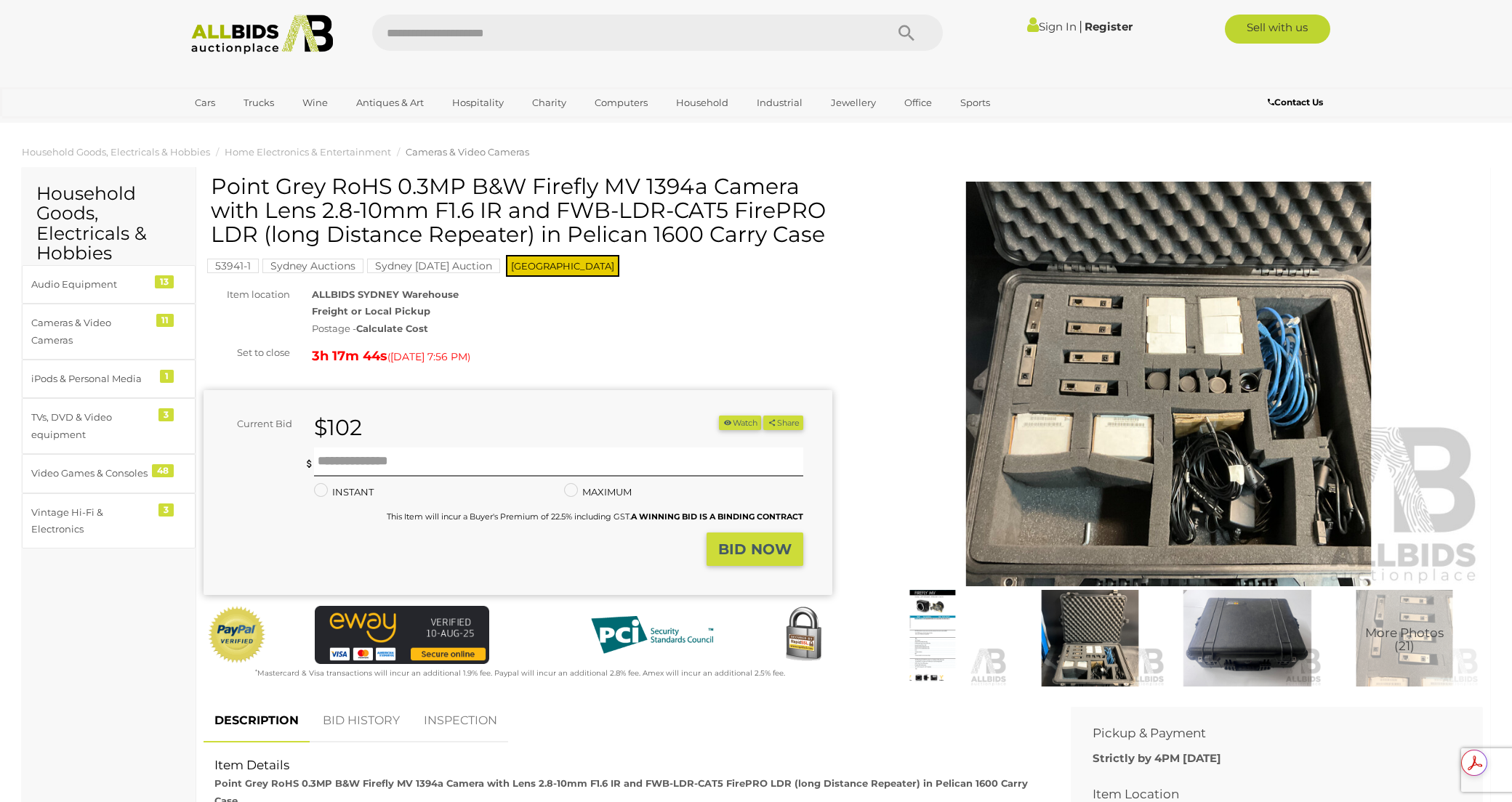
click at [1109, 375] on img at bounding box center [1168, 385] width 628 height 405
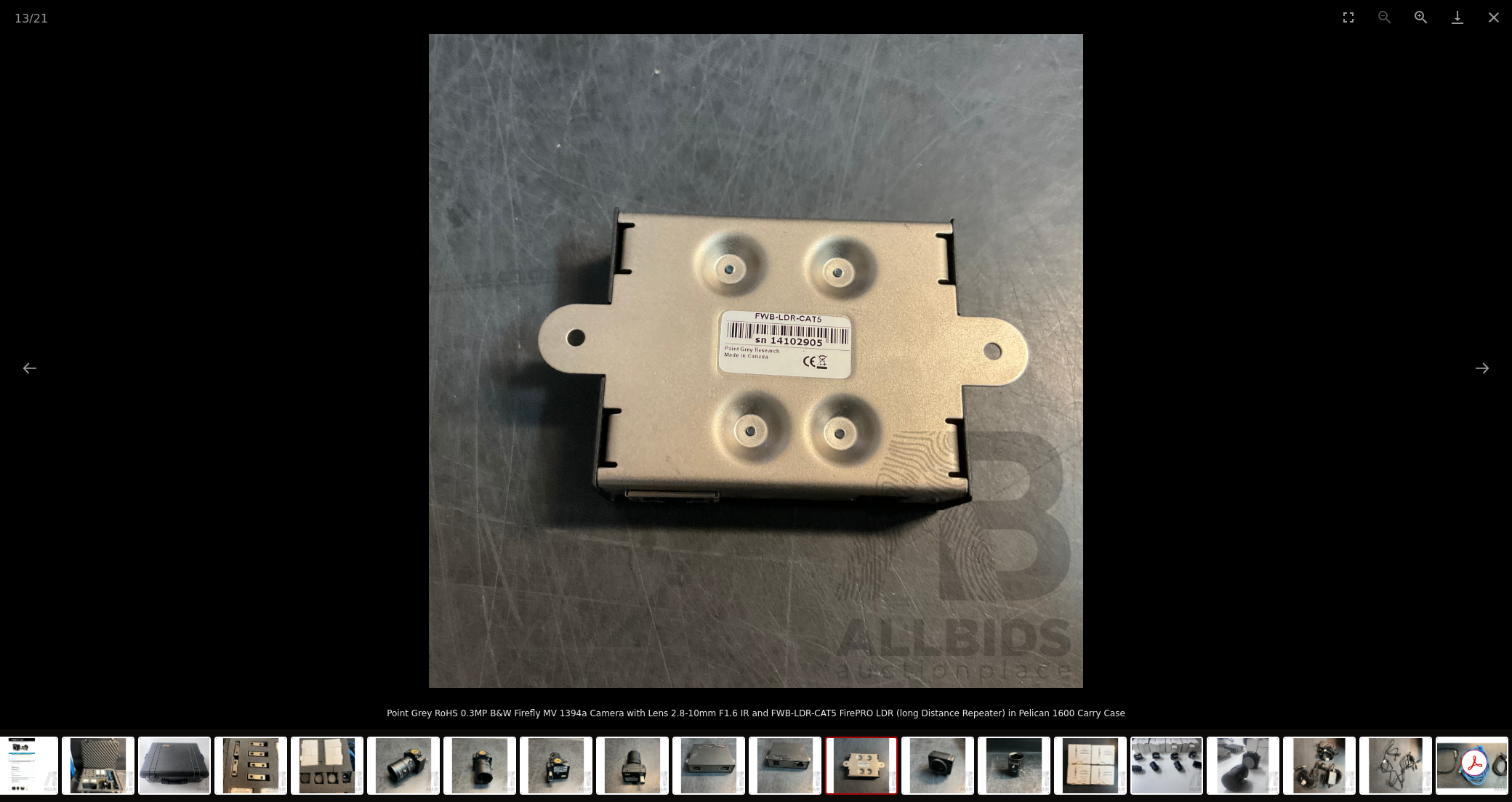
click at [336, 423] on picture at bounding box center [756, 361] width 1512 height 654
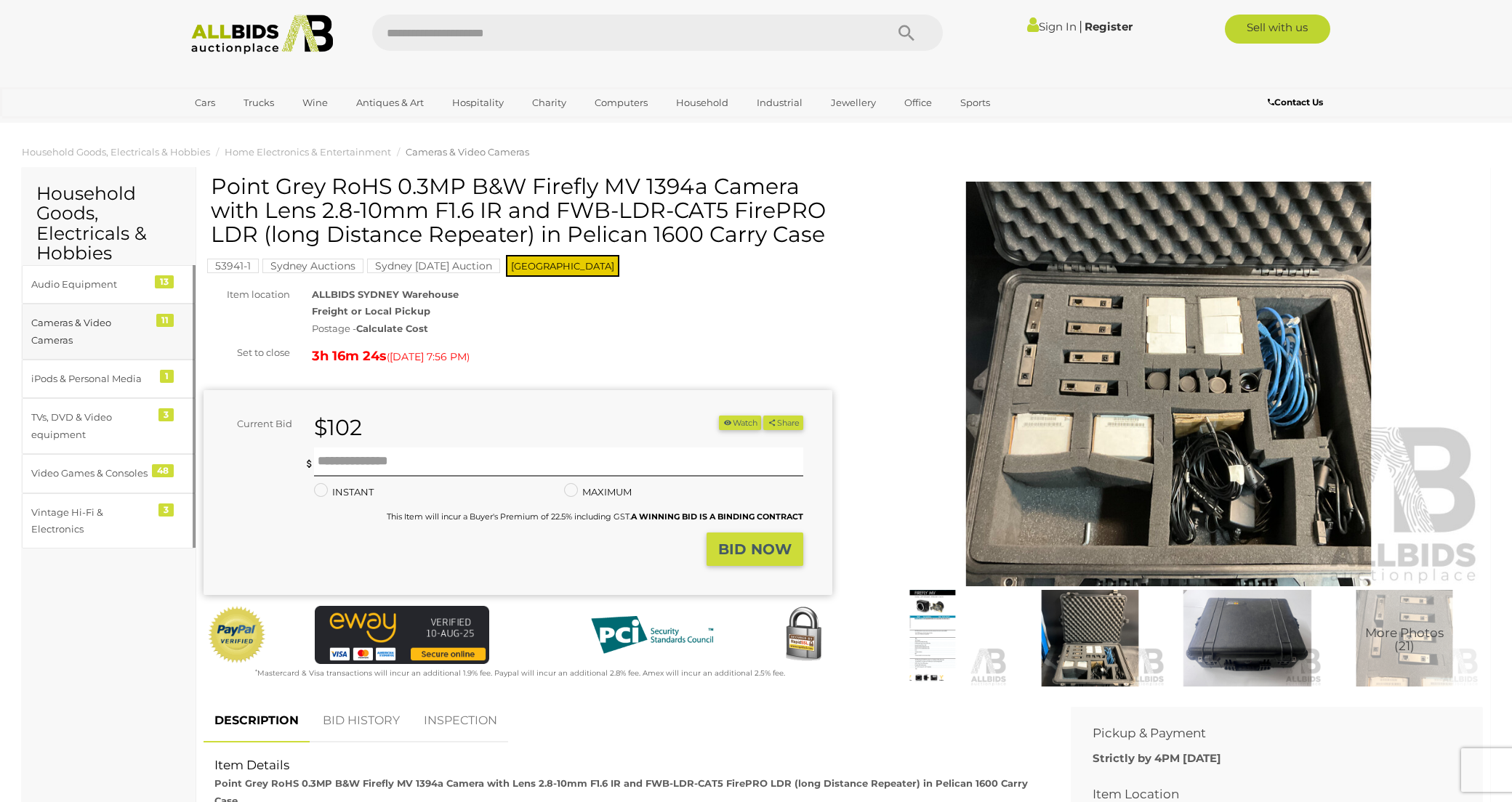
click at [52, 325] on div "Cameras & Video Cameras" at bounding box center [90, 332] width 120 height 34
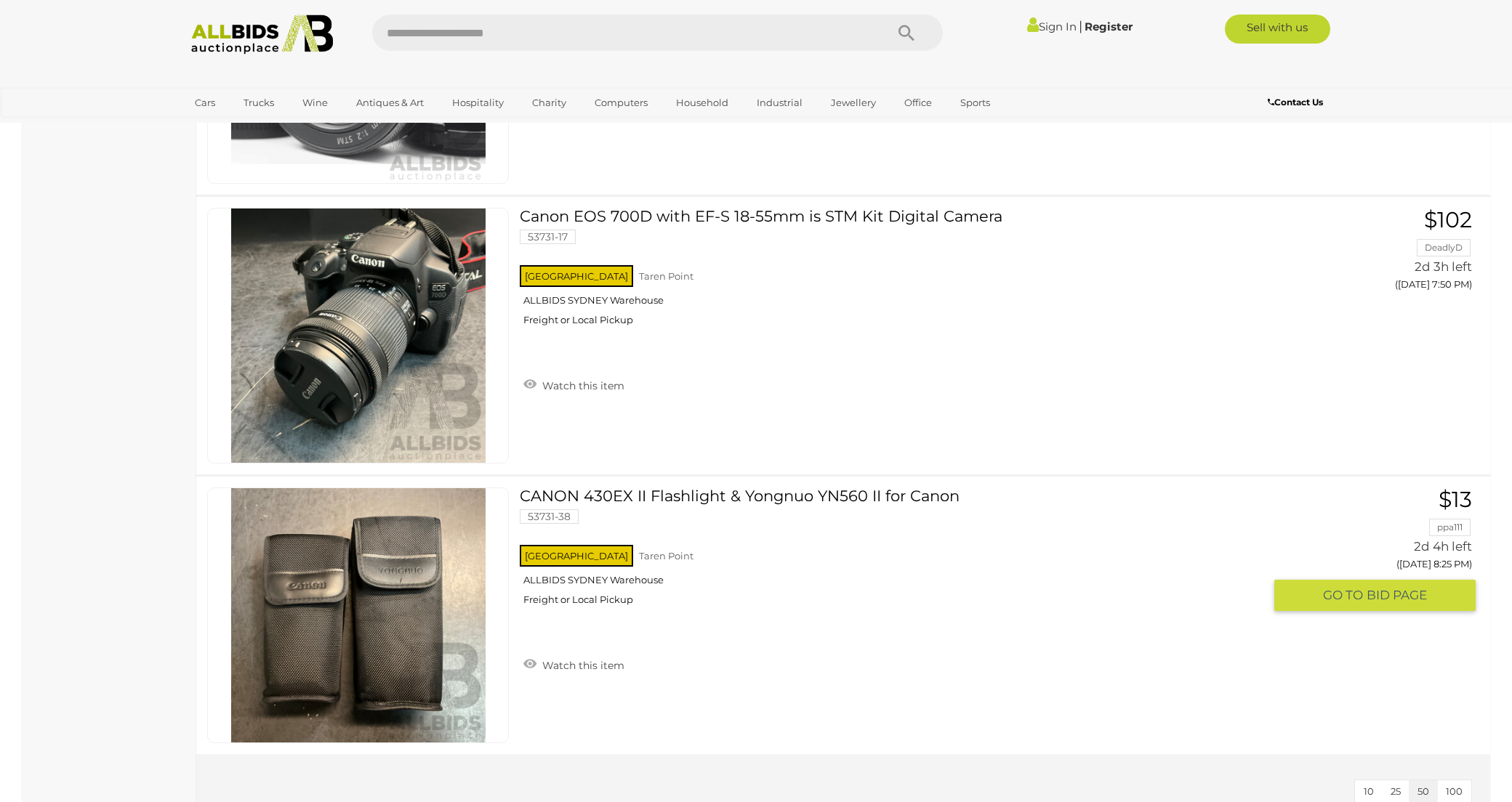
scroll to position [2470, 0]
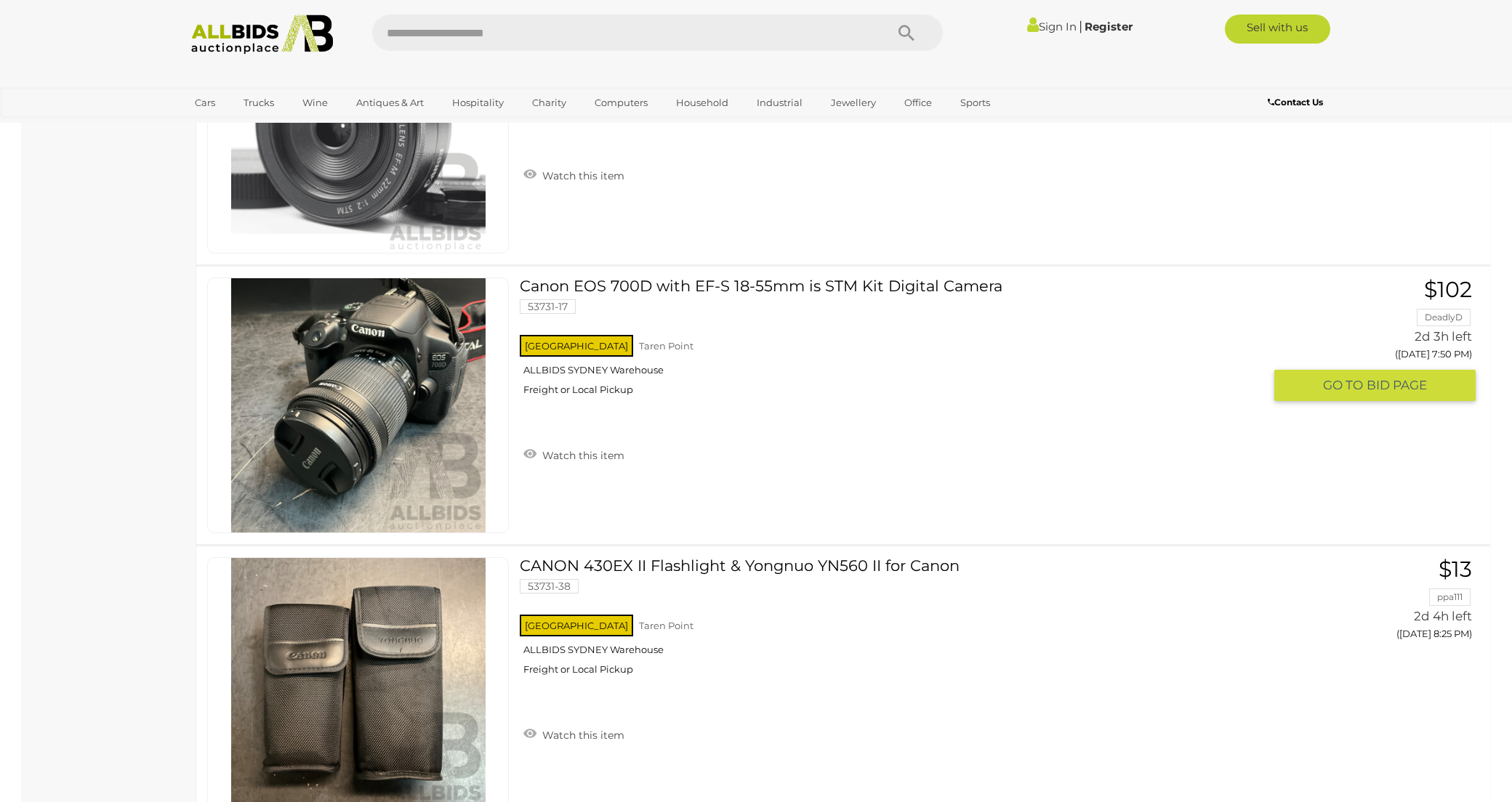
click at [377, 428] on img at bounding box center [358, 405] width 254 height 254
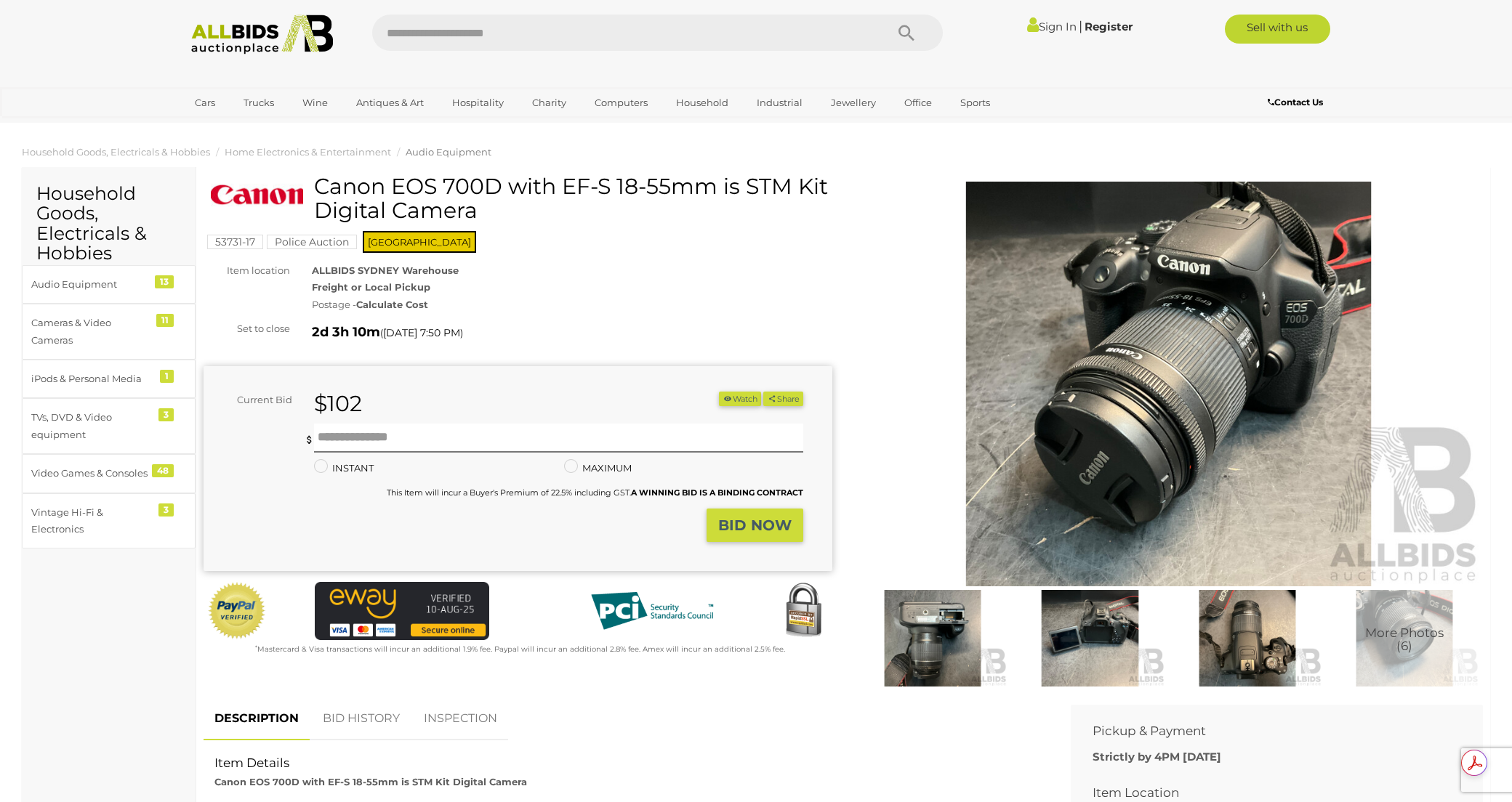
click at [1144, 359] on img at bounding box center [1168, 385] width 628 height 405
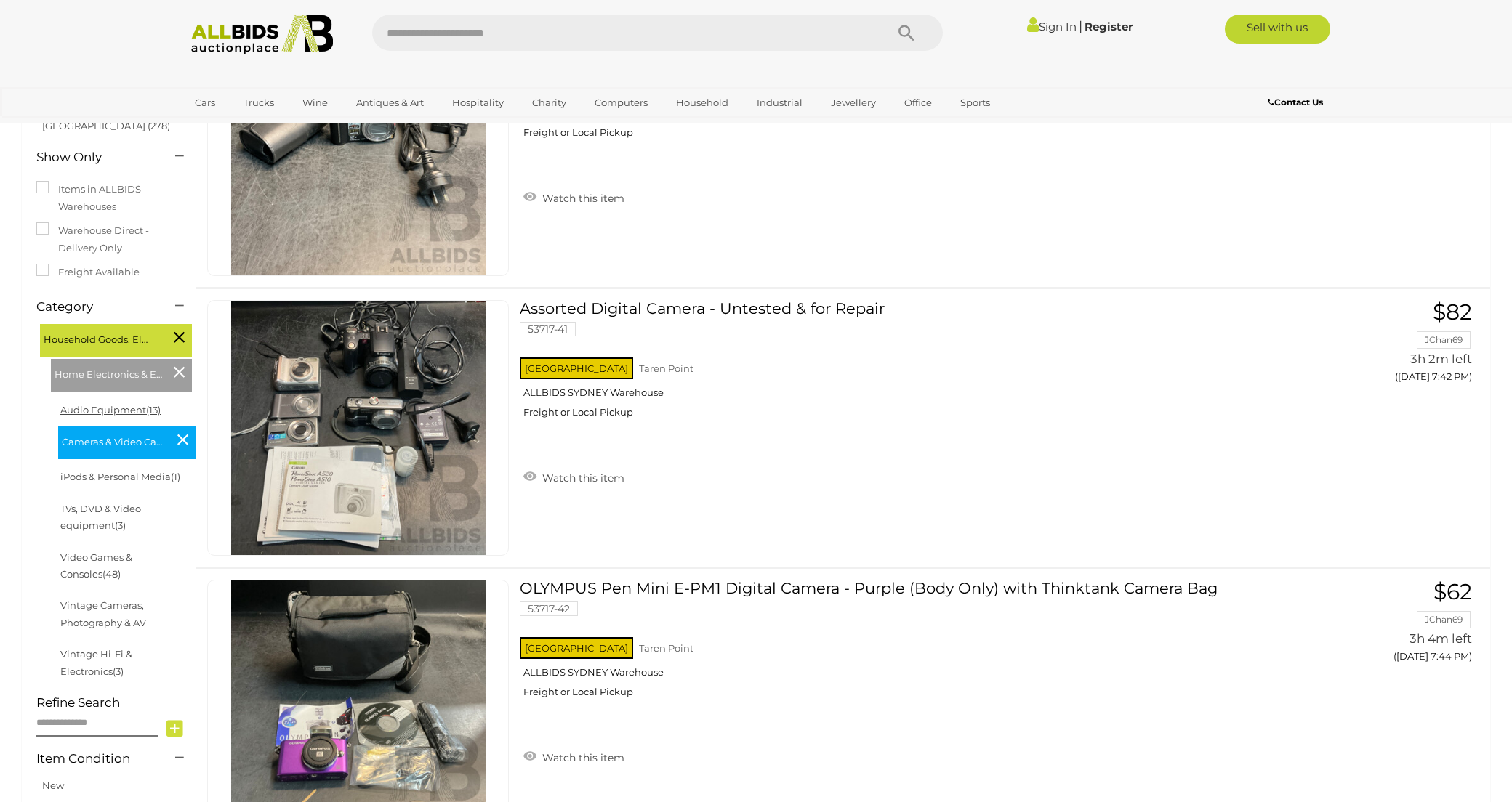
scroll to position [211, 0]
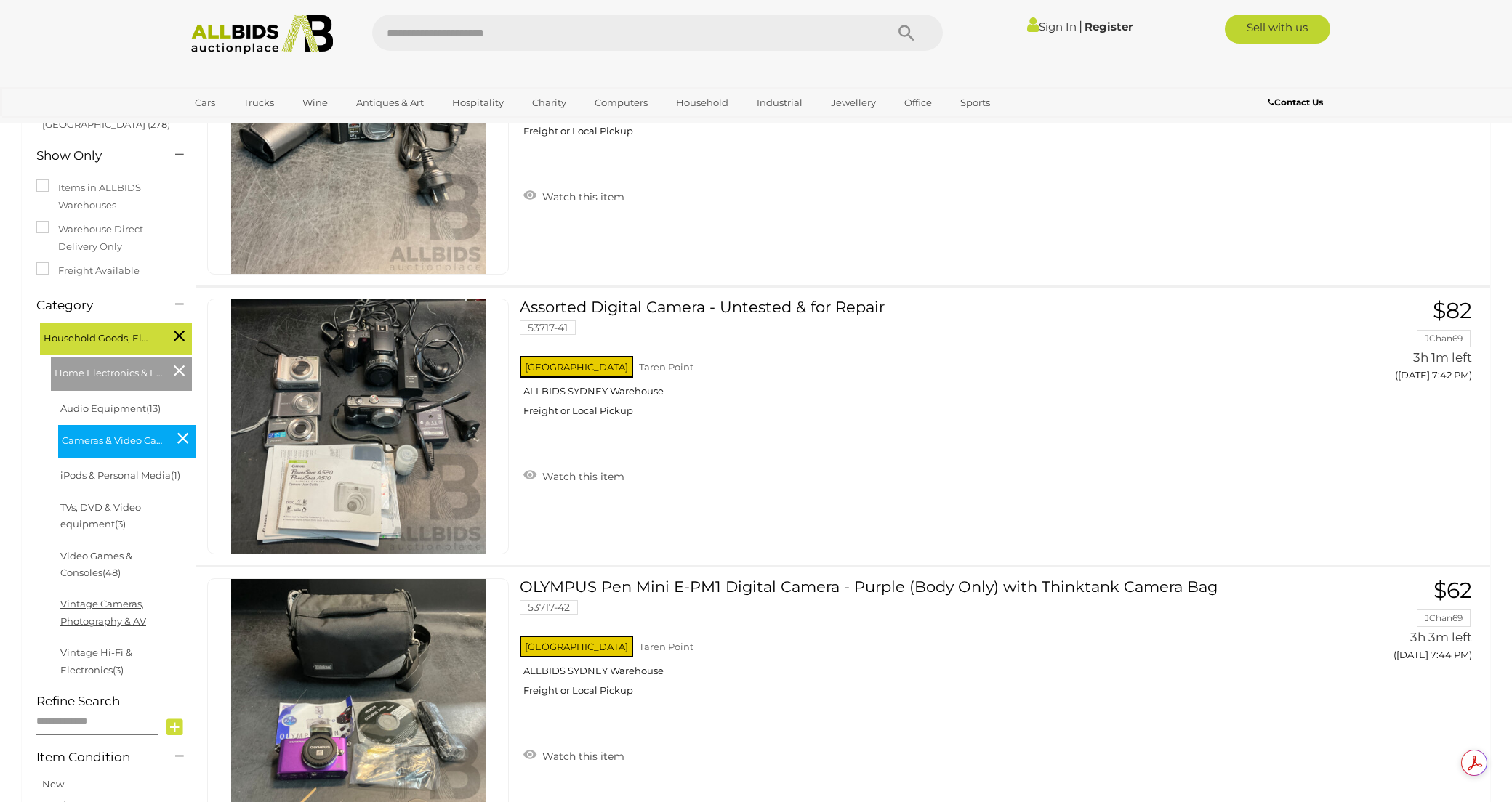
click at [106, 609] on link "Vintage Cameras, Photography & AV" at bounding box center [103, 612] width 85 height 29
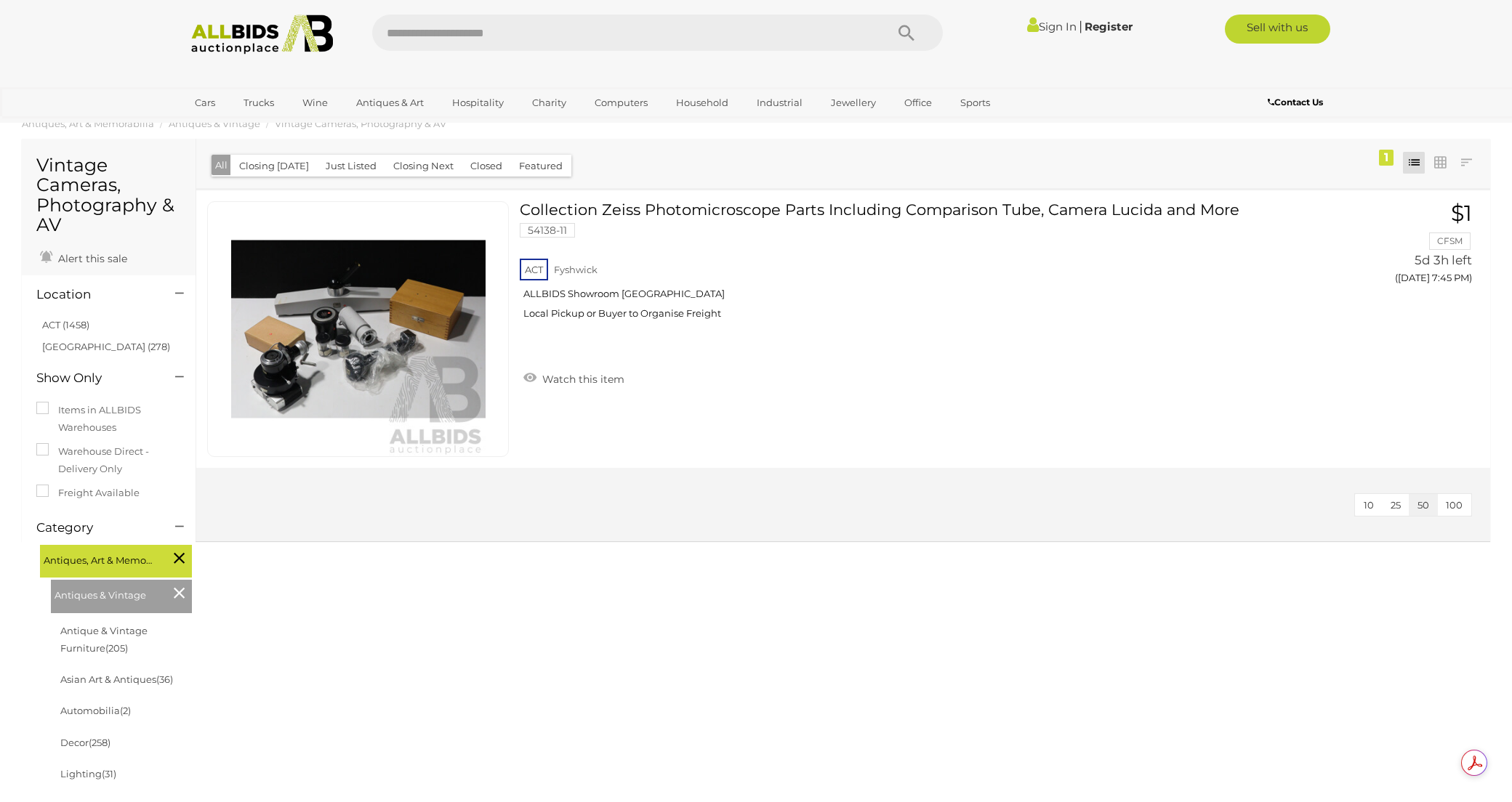
scroll to position [29, 0]
click at [344, 324] on img at bounding box center [358, 328] width 254 height 254
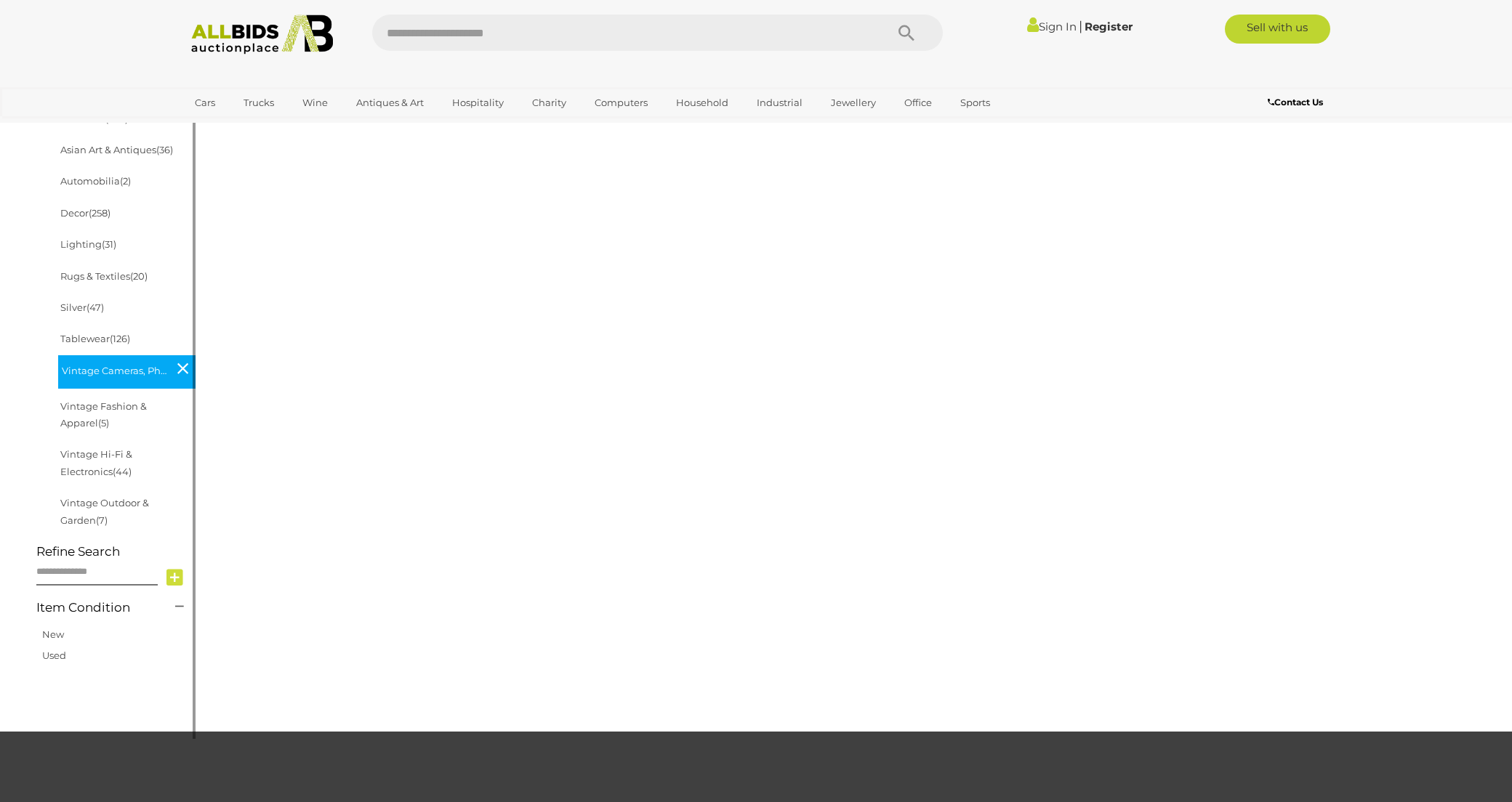
scroll to position [559, 0]
click at [115, 458] on link "Vintage Hi-Fi & Electronics (44)" at bounding box center [96, 461] width 72 height 29
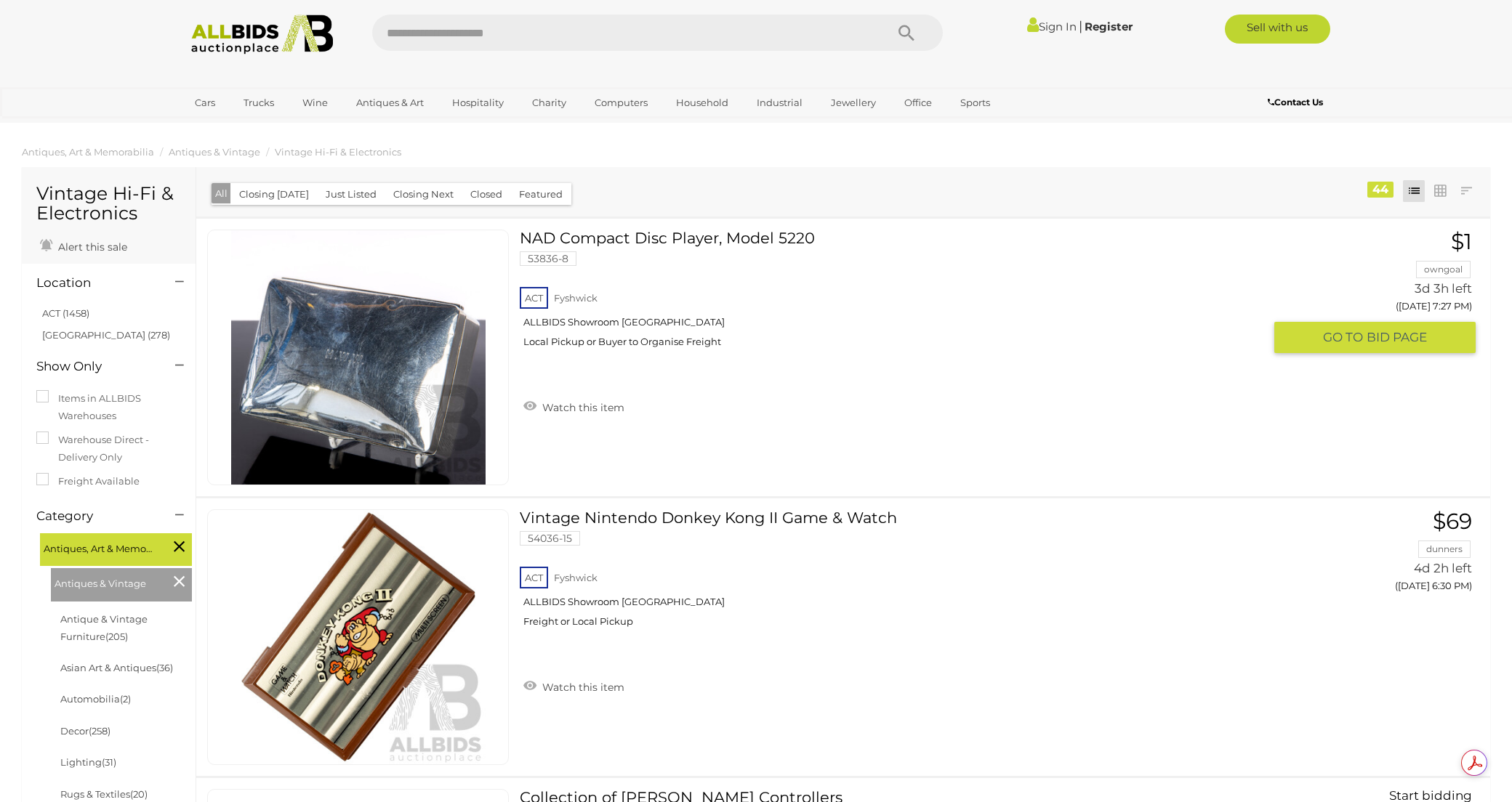
click at [372, 392] on img at bounding box center [358, 358] width 254 height 254
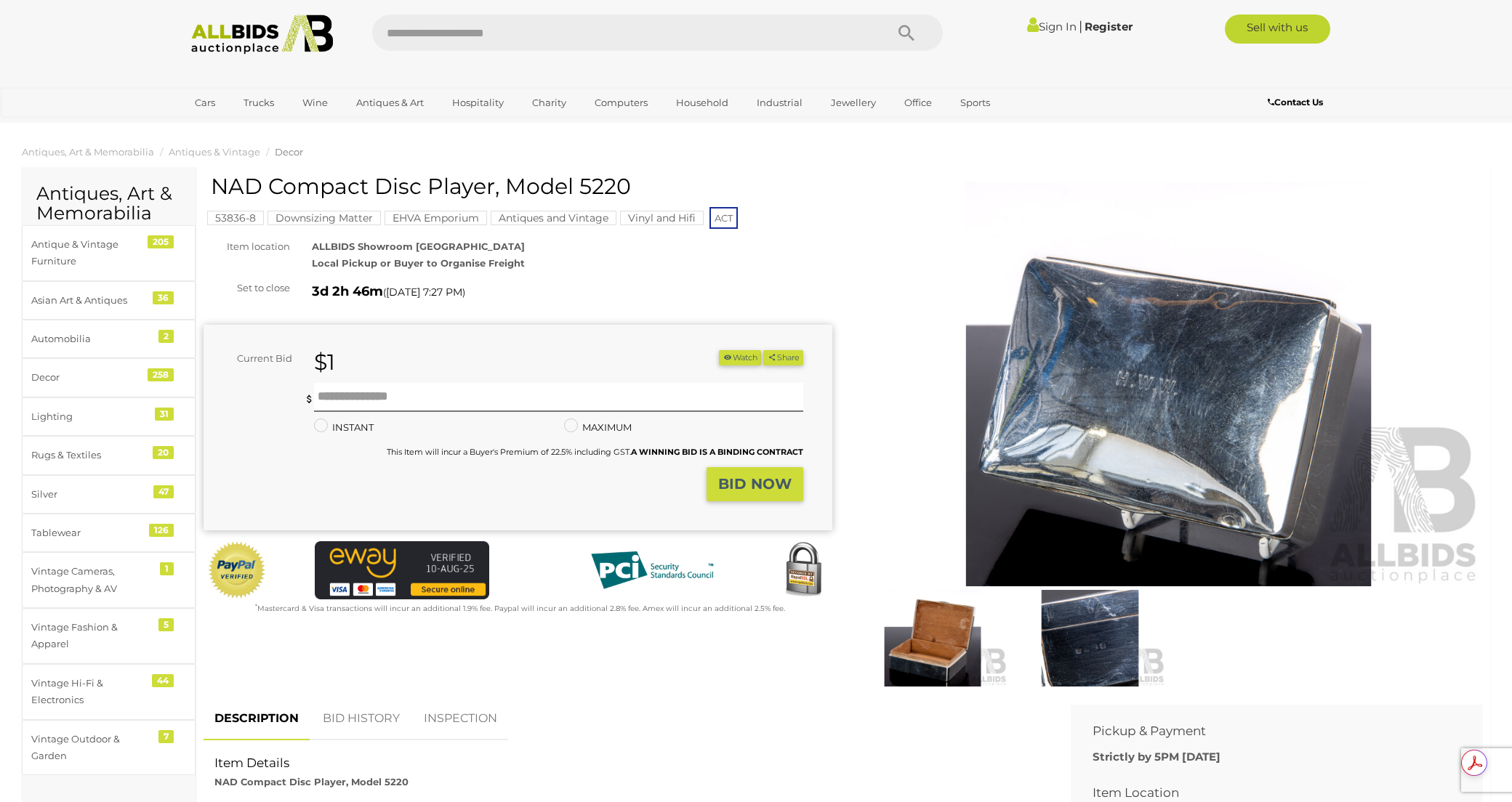
click at [1188, 451] on img at bounding box center [1168, 385] width 628 height 405
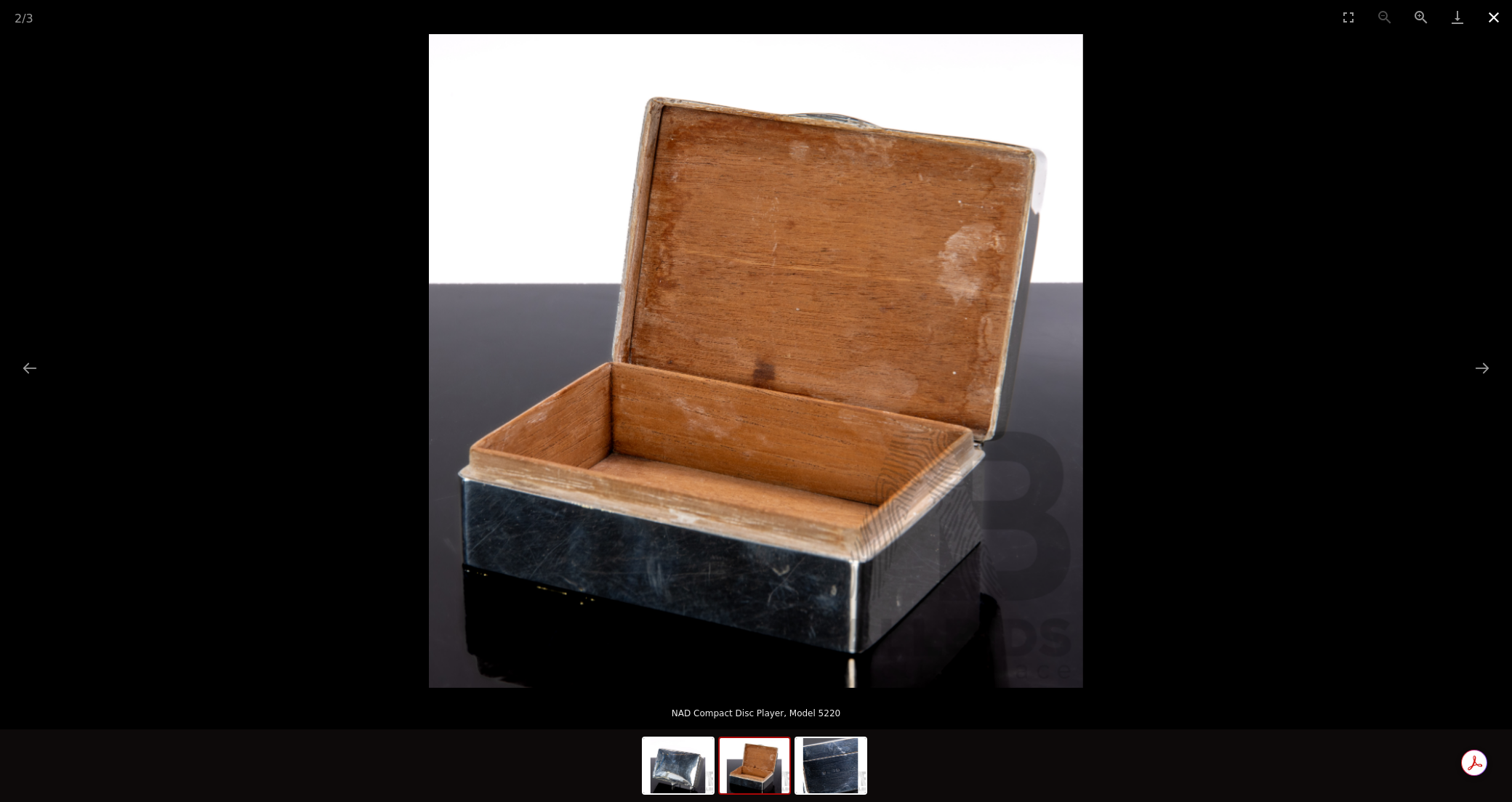
click at [1490, 25] on button "Close gallery" at bounding box center [1493, 17] width 37 height 34
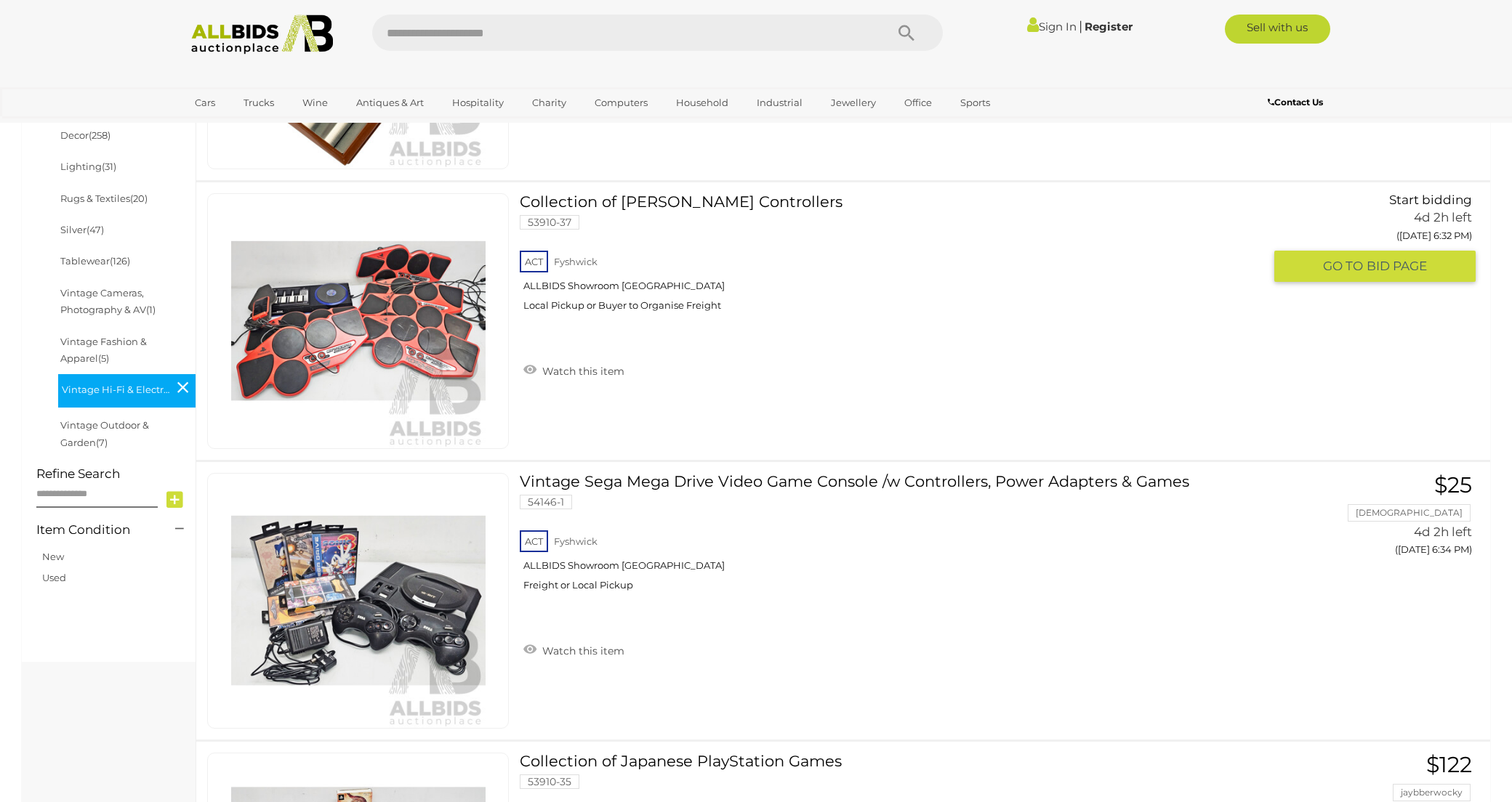
scroll to position [596, 0]
click at [401, 336] on img at bounding box center [358, 320] width 254 height 254
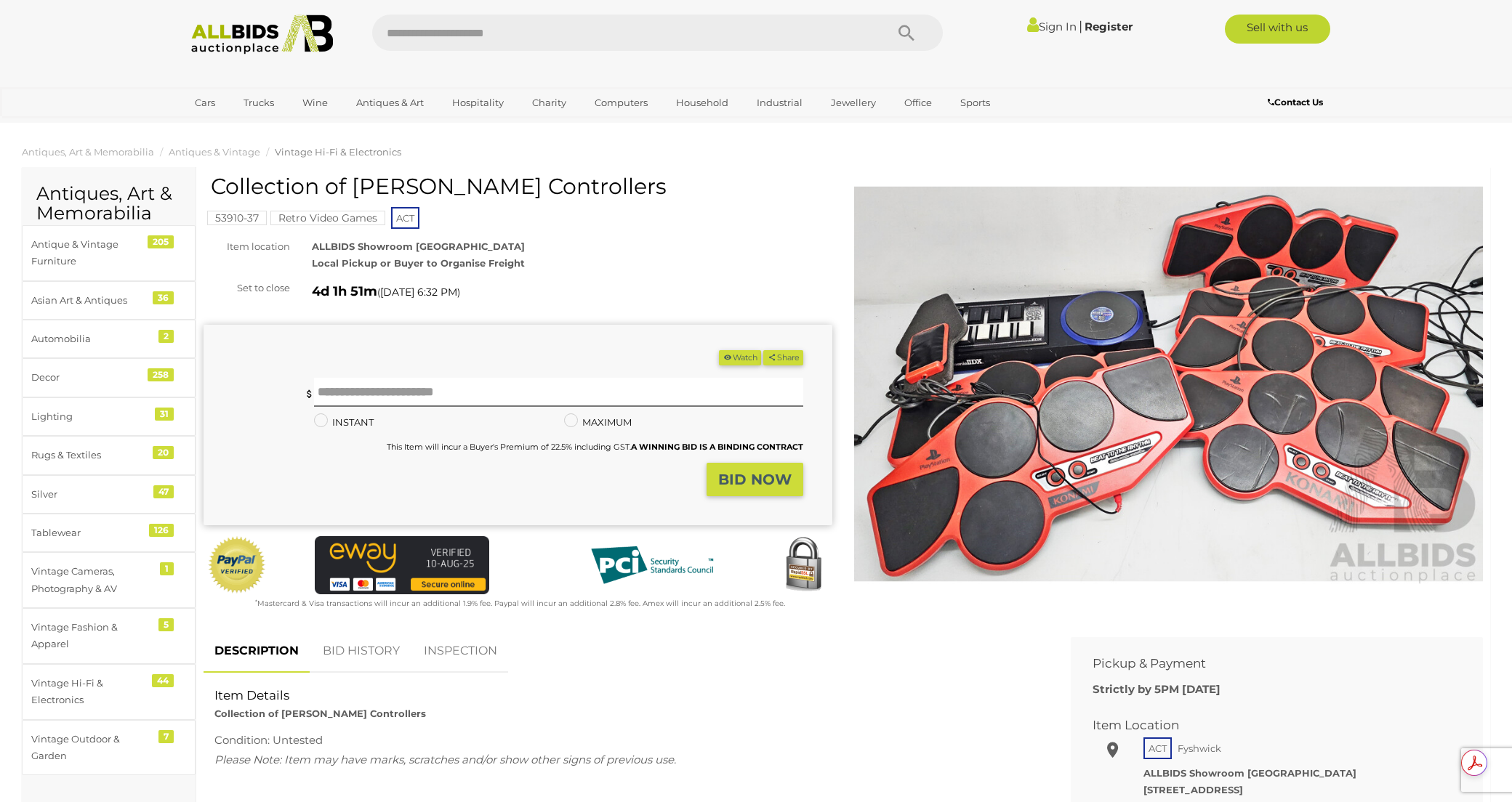
click at [1071, 436] on img at bounding box center [1168, 385] width 628 height 405
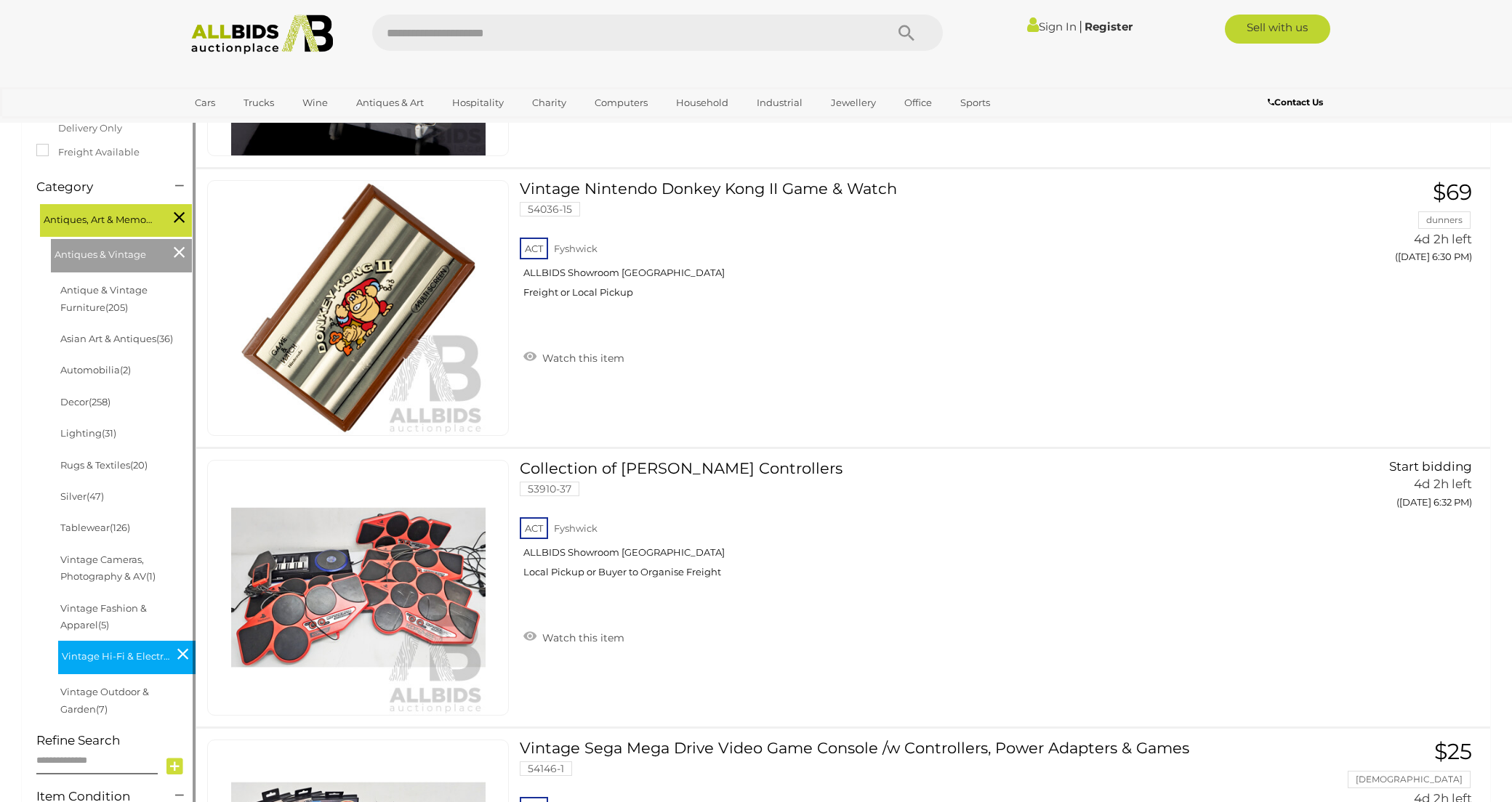
scroll to position [327, 0]
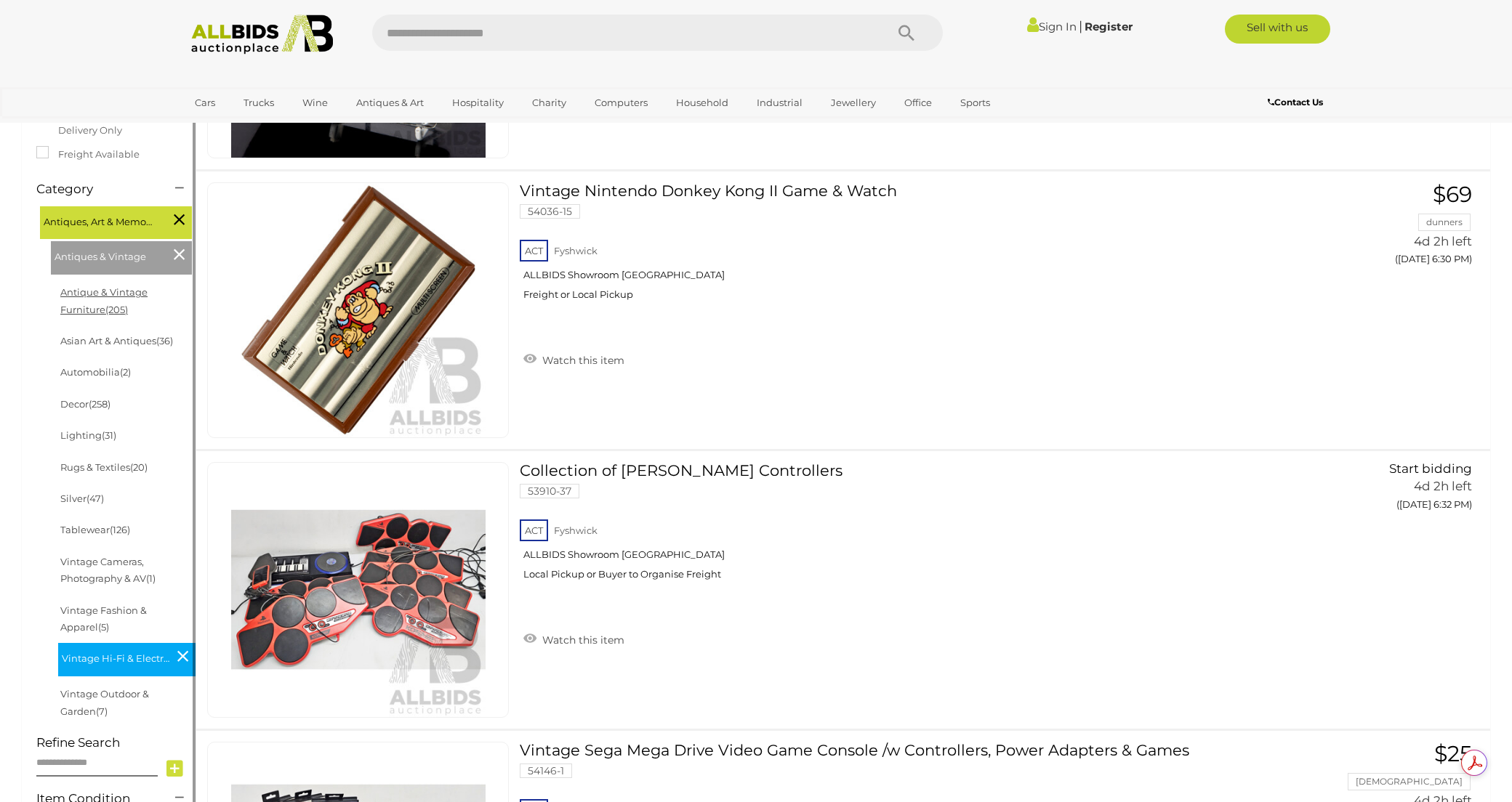
click at [83, 294] on link "Antique & Vintage Furniture (205)" at bounding box center [104, 300] width 87 height 29
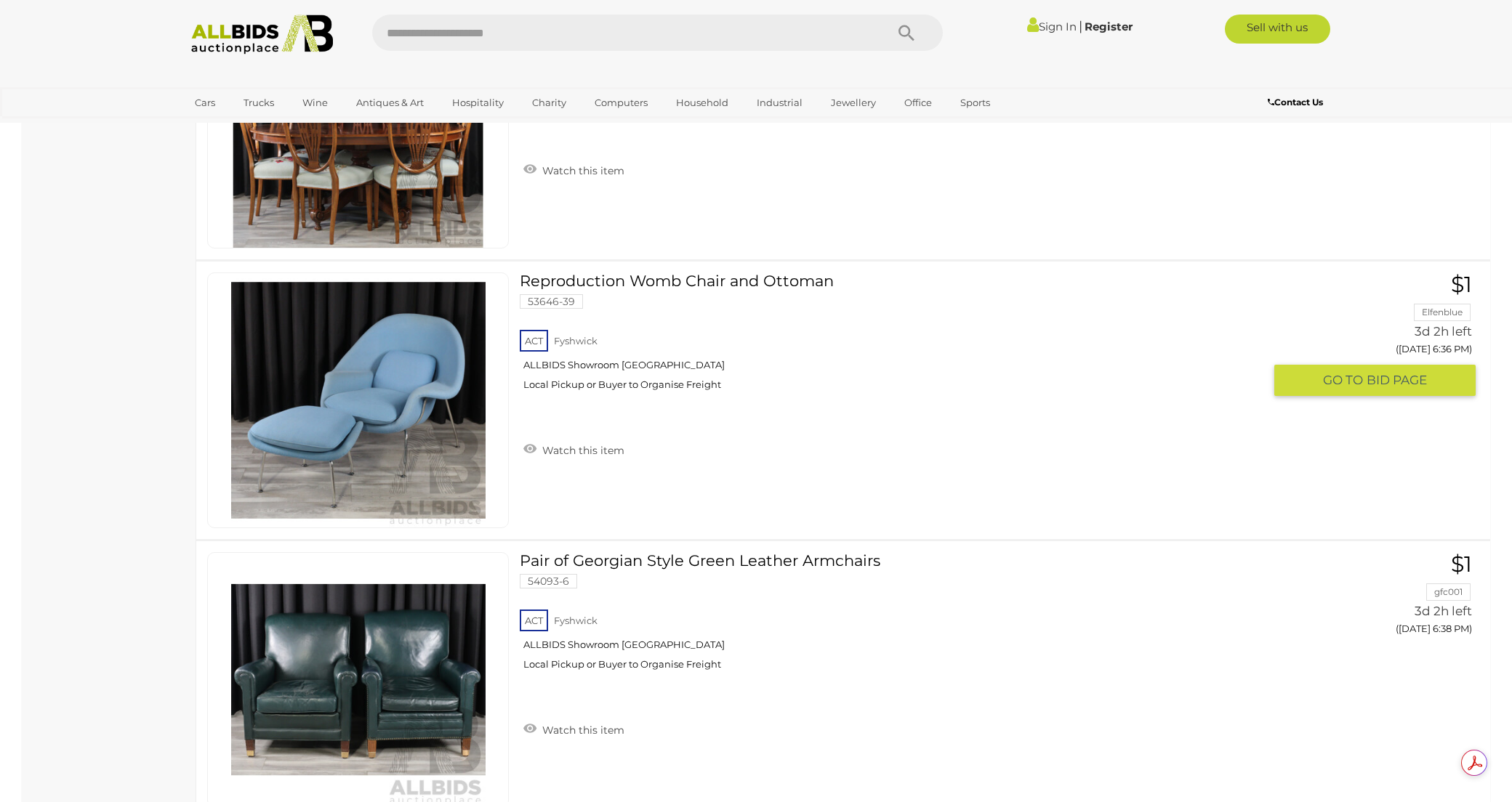
scroll to position [1379, 0]
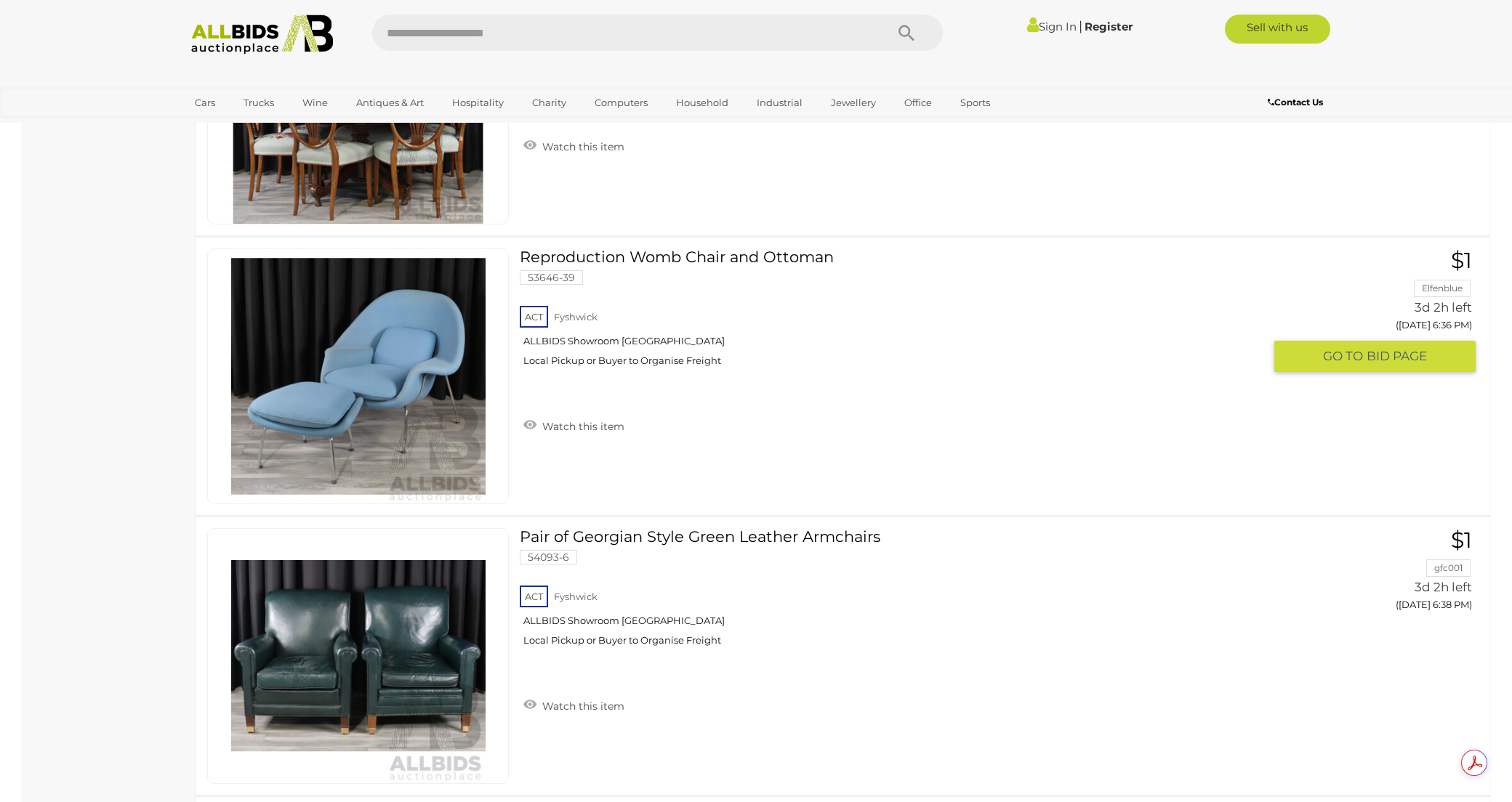
click at [393, 401] on img at bounding box center [358, 377] width 254 height 254
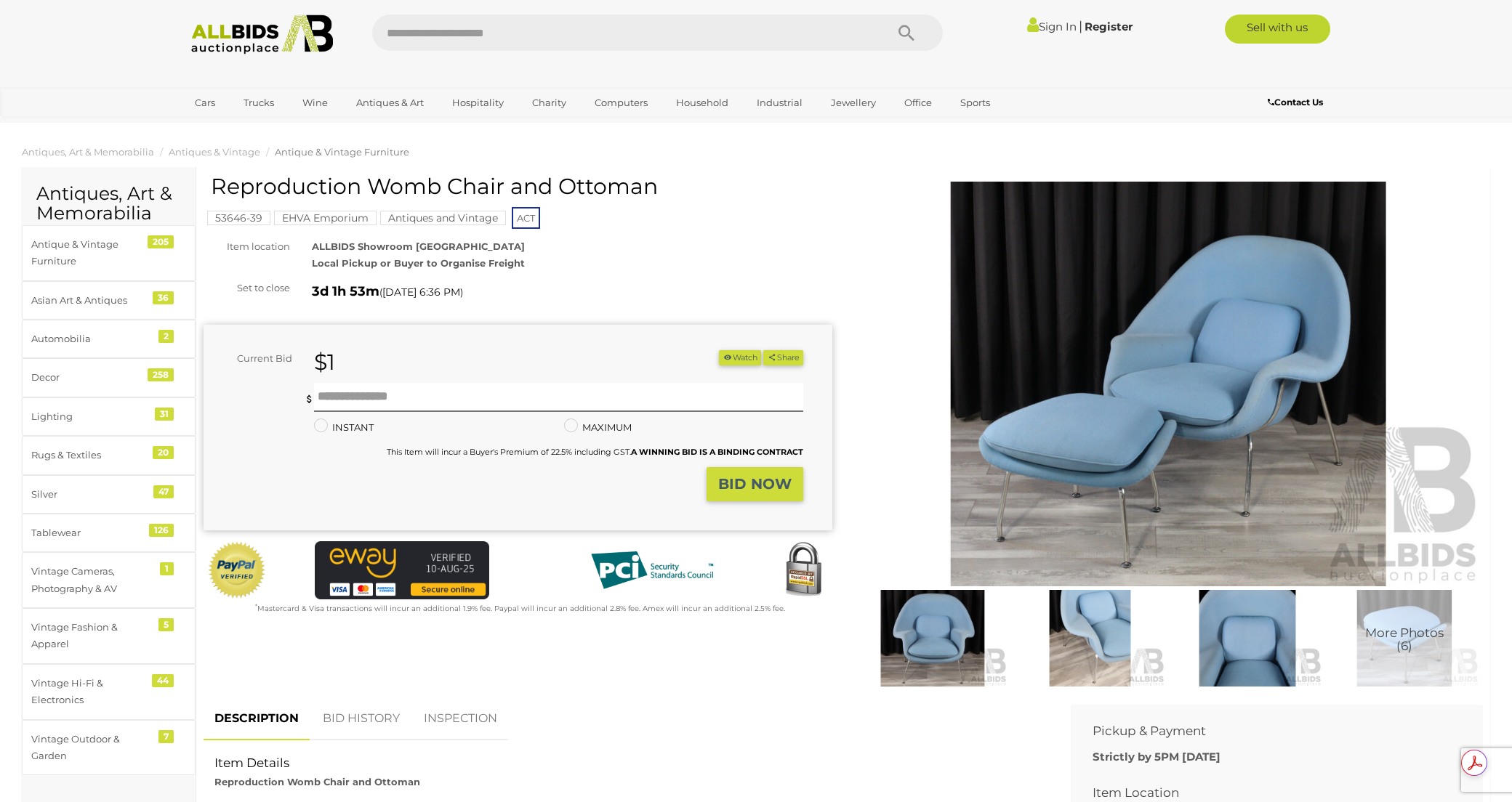
click at [1031, 383] on img at bounding box center [1168, 385] width 628 height 405
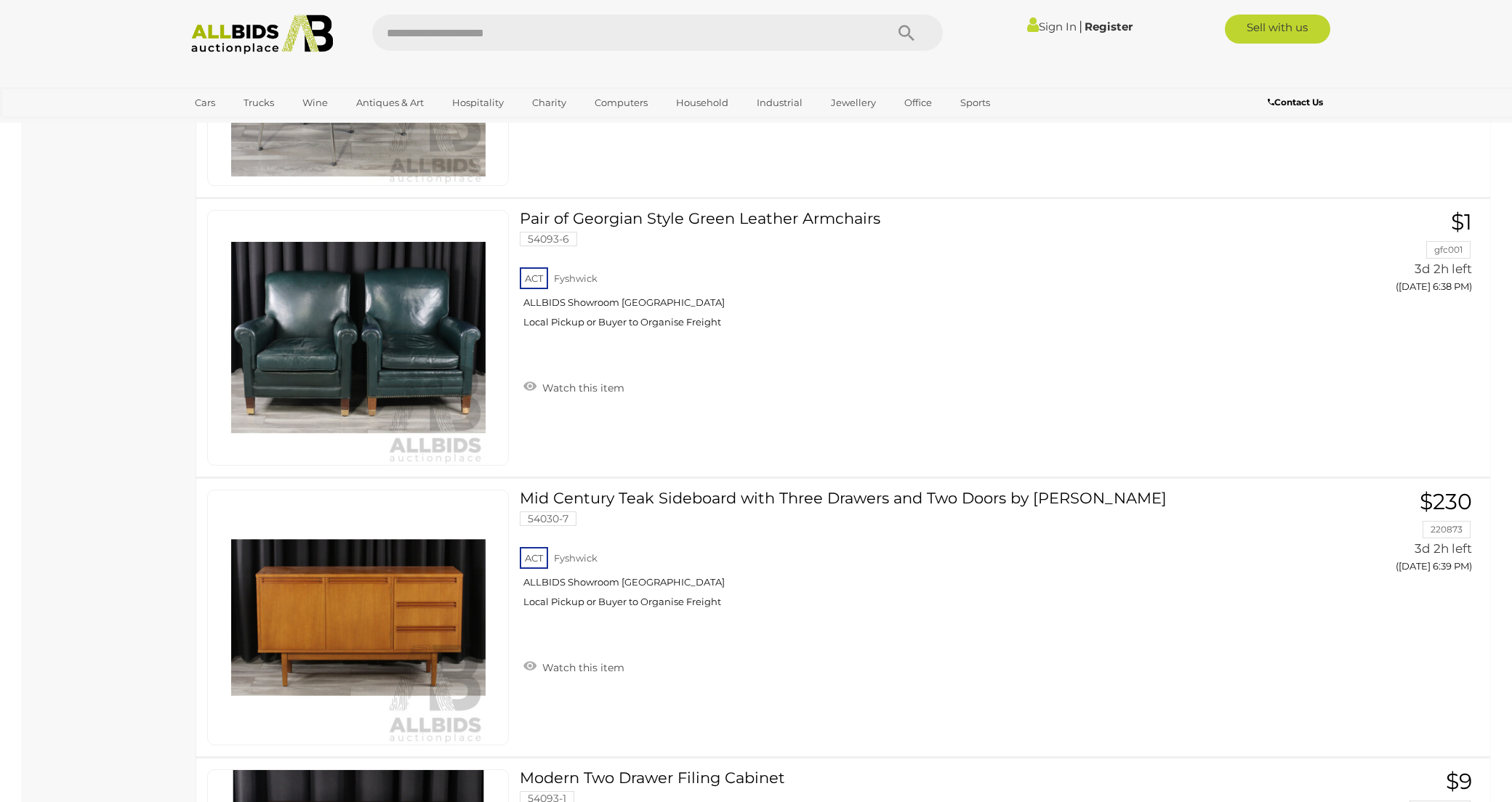
scroll to position [1699, 0]
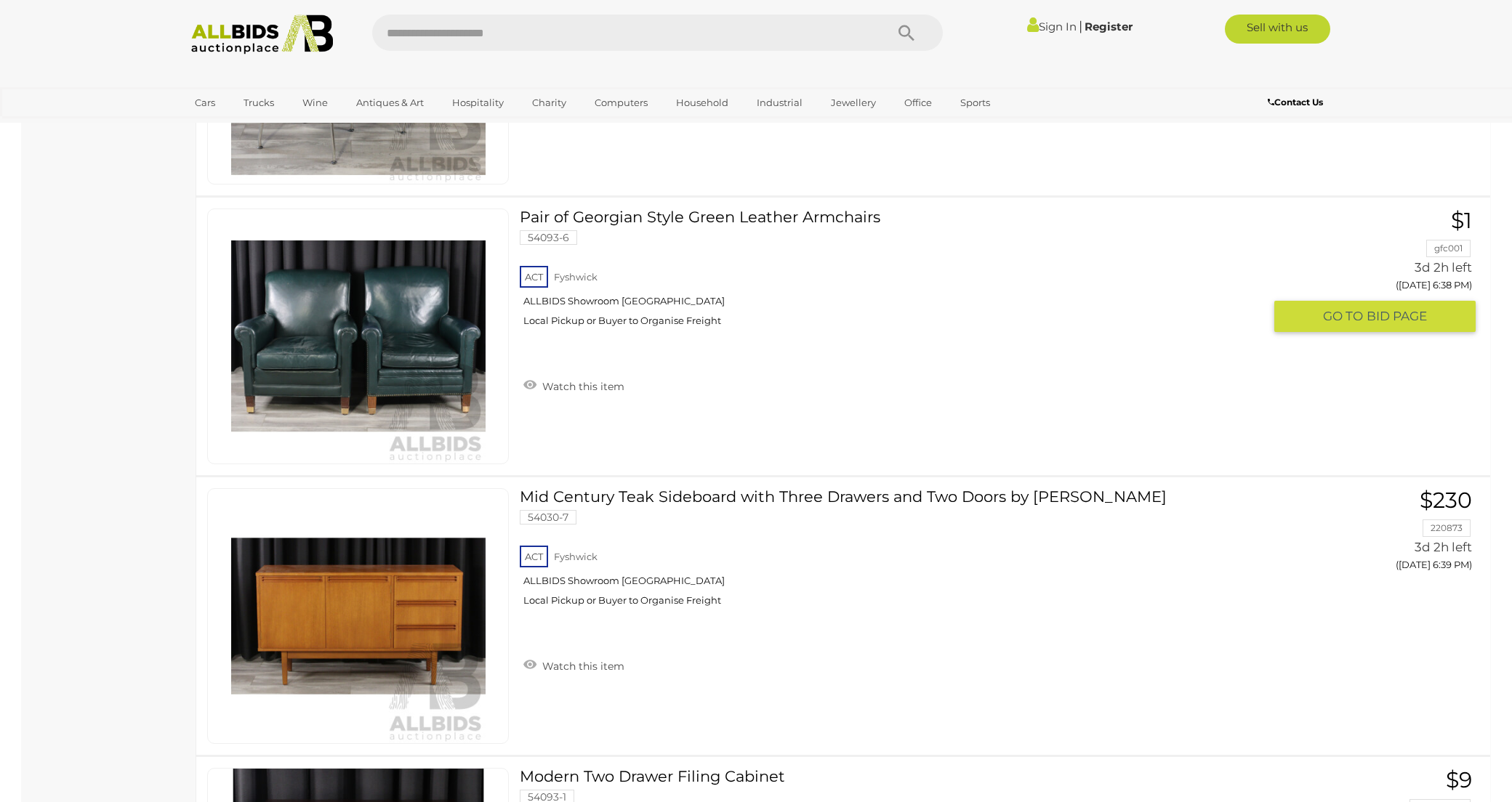
click at [320, 358] on img at bounding box center [358, 337] width 254 height 254
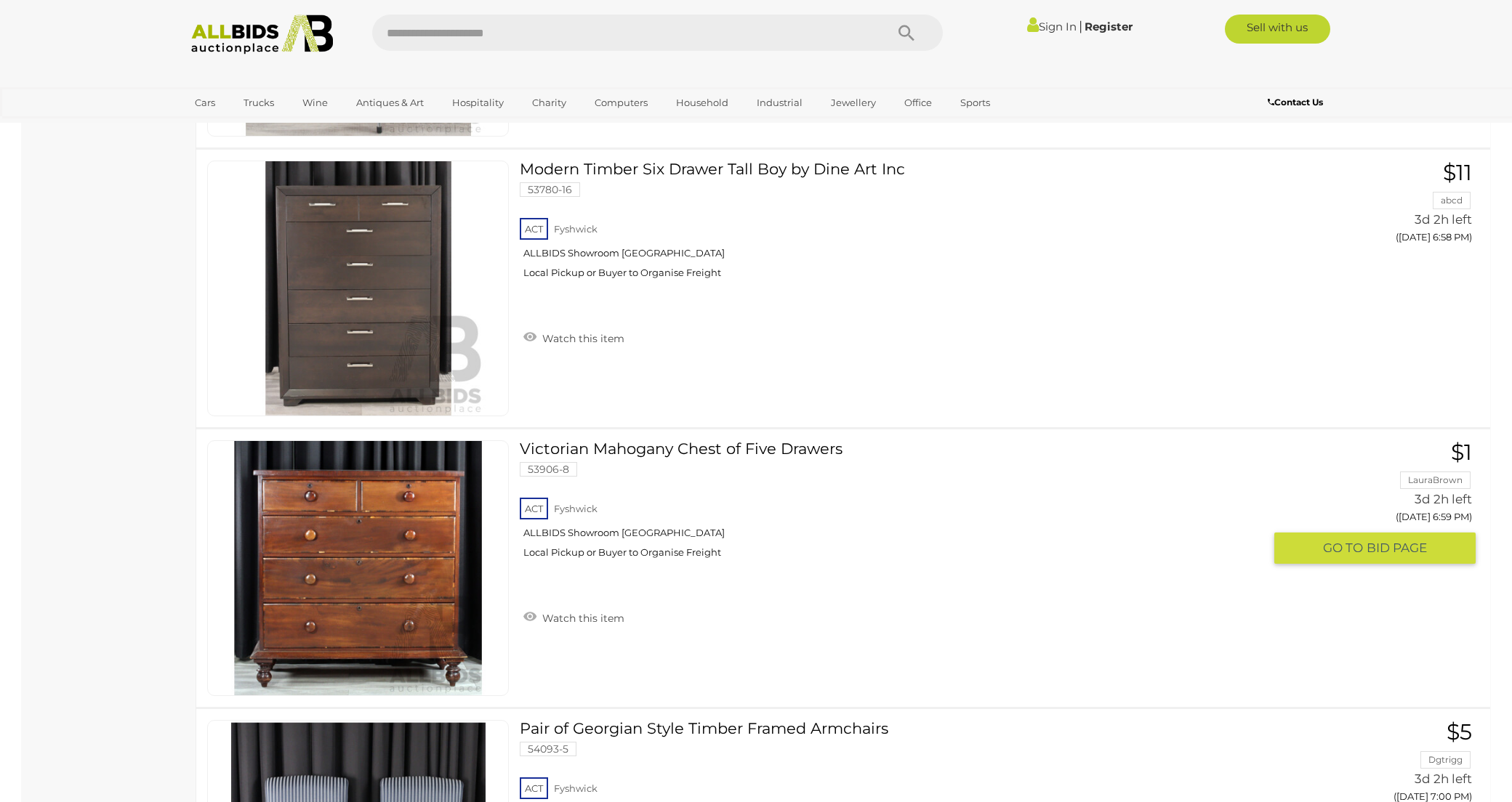
scroll to position [6219, 0]
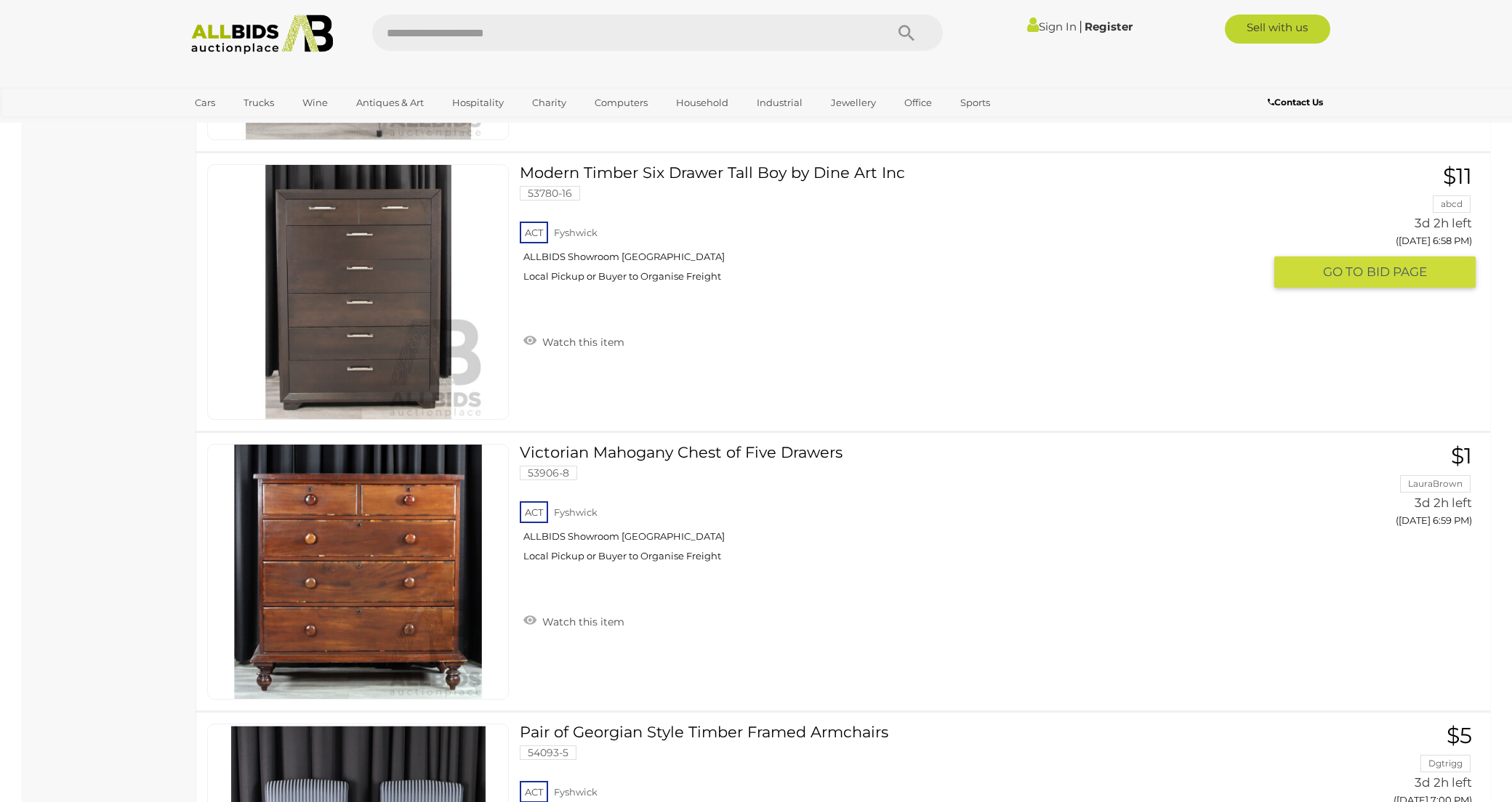
click at [353, 339] on img at bounding box center [358, 292] width 254 height 254
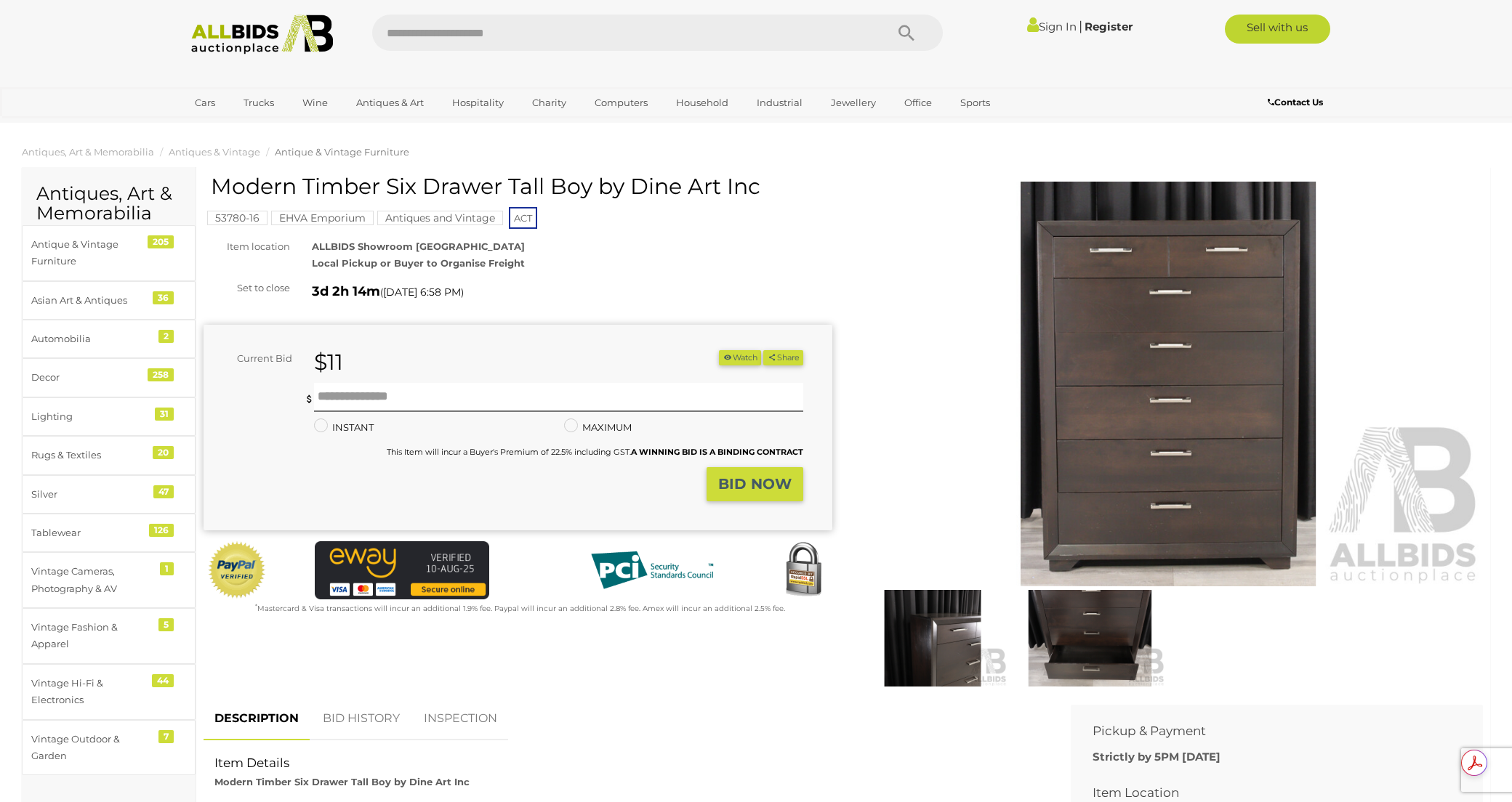
click at [1121, 371] on img at bounding box center [1168, 385] width 628 height 405
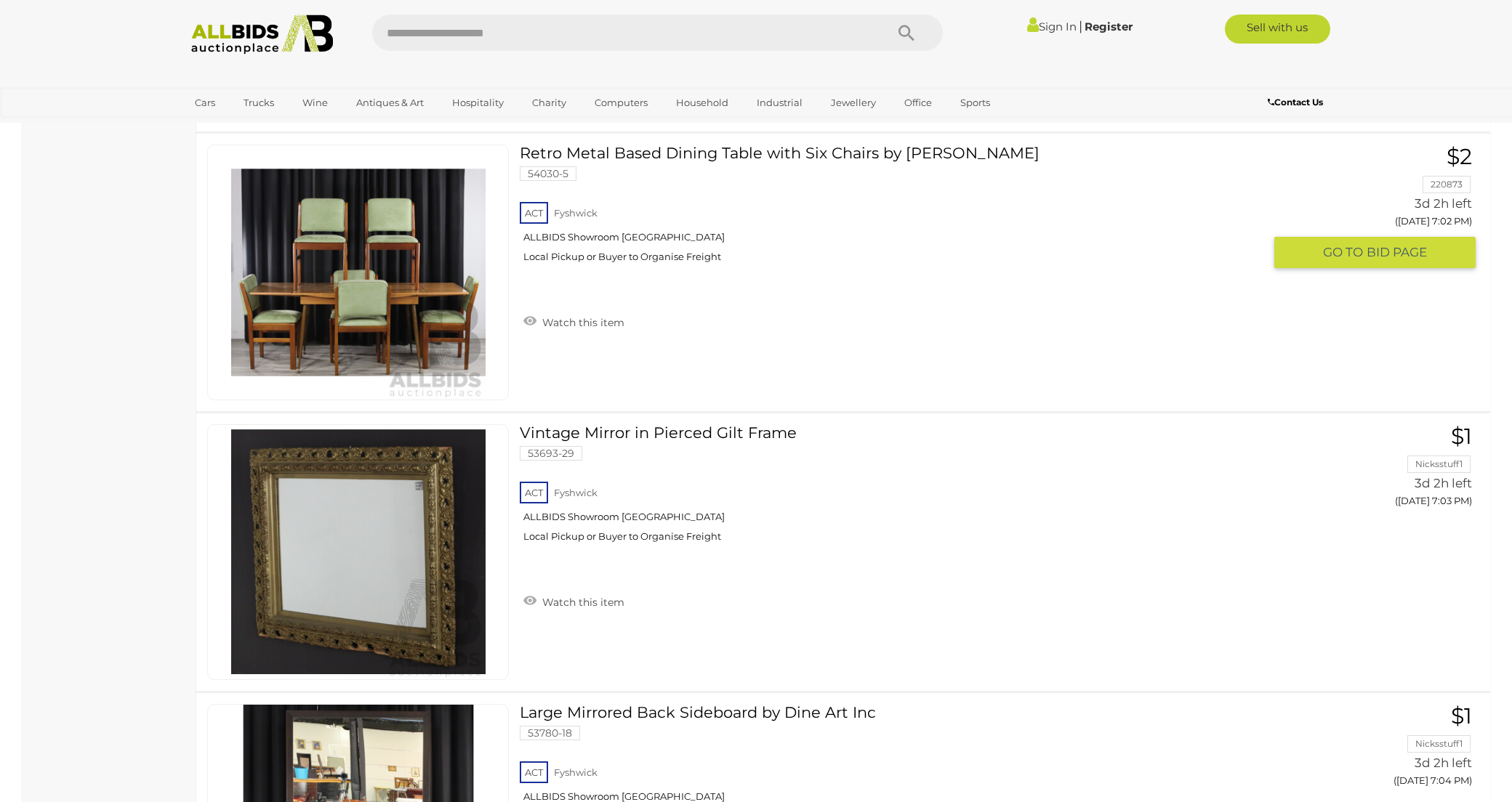
scroll to position [7639, 0]
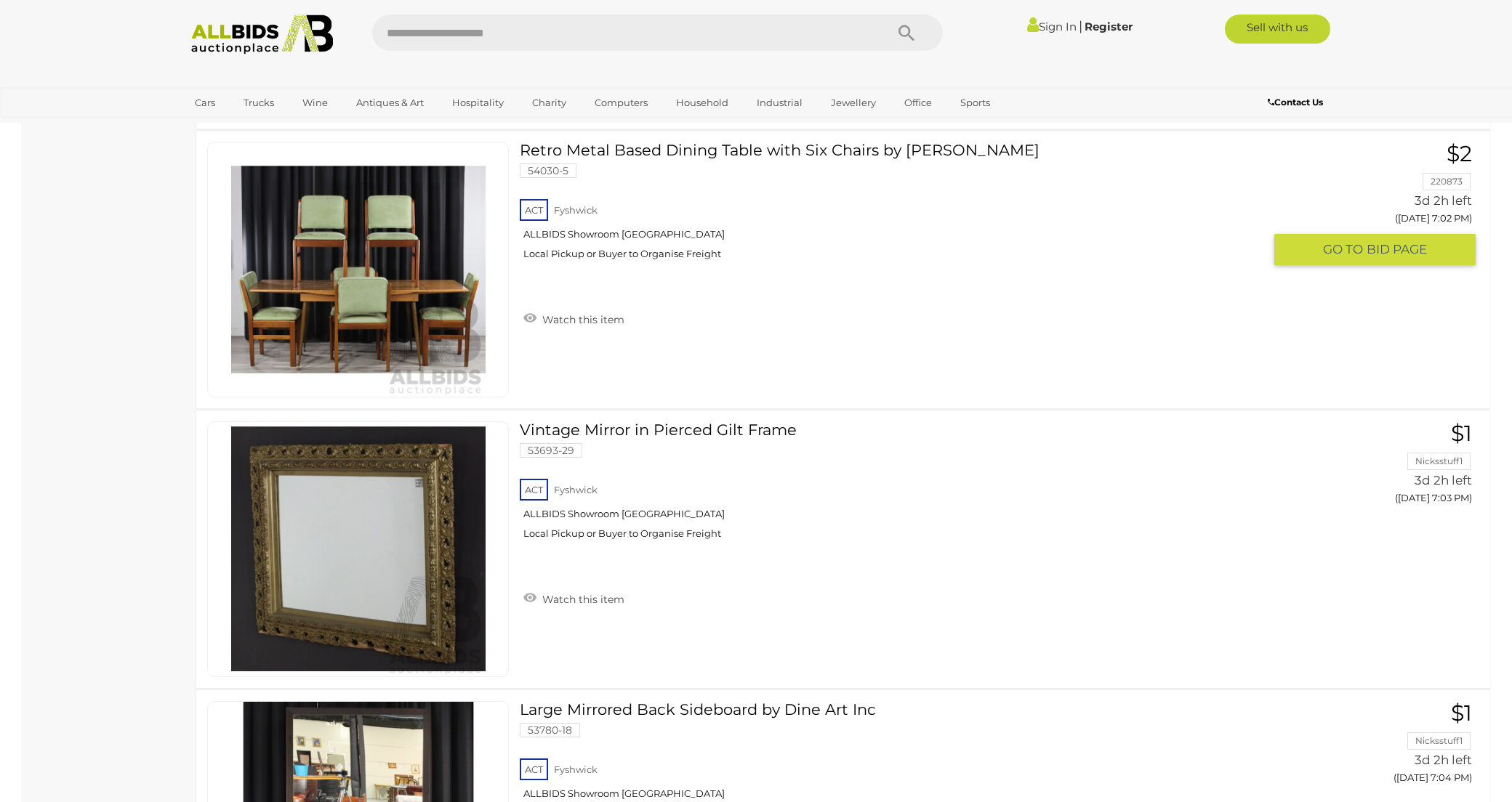
click at [386, 250] on link at bounding box center [357, 269] width 301 height 255
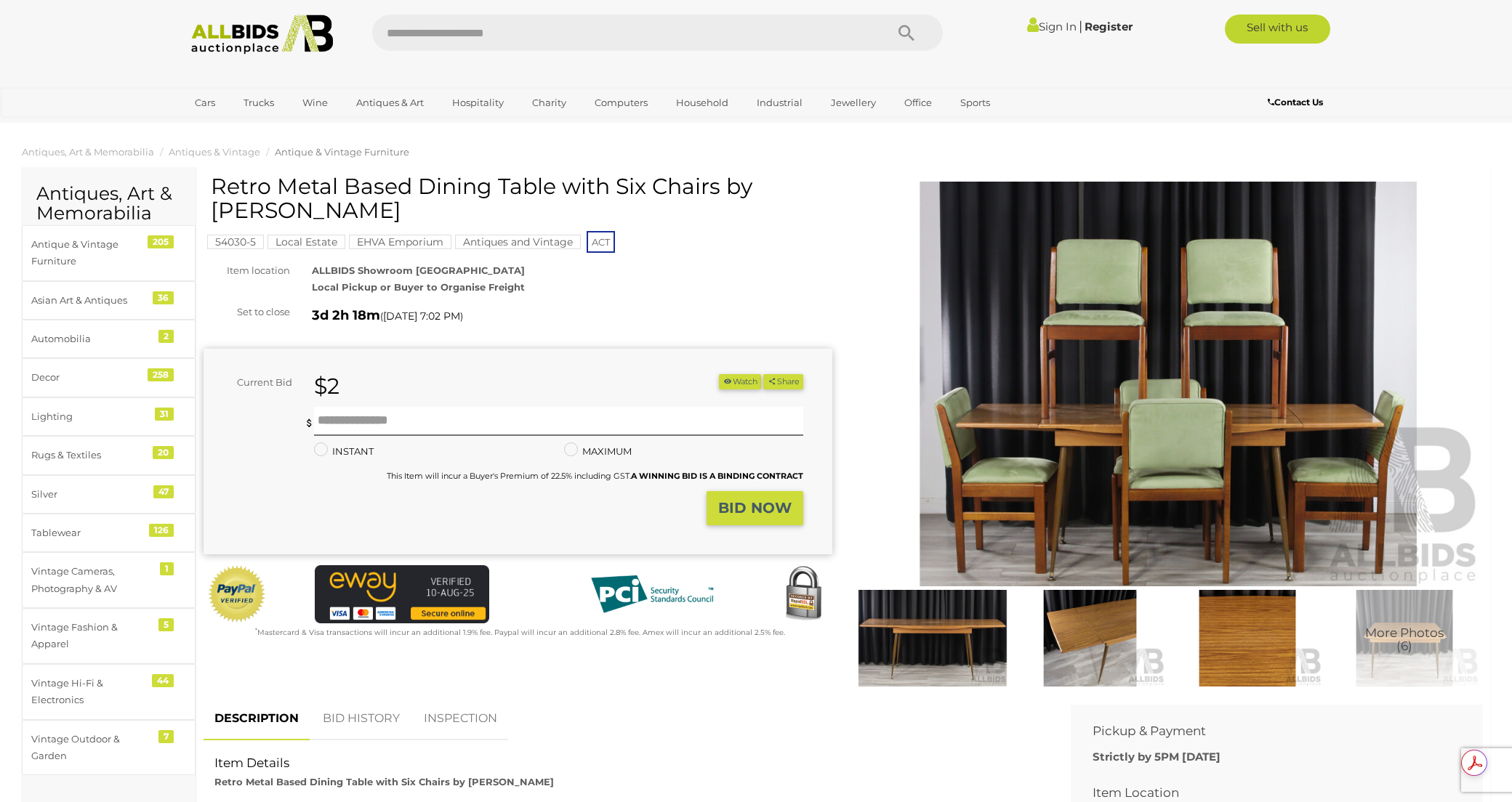
click at [1217, 369] on img at bounding box center [1168, 385] width 628 height 405
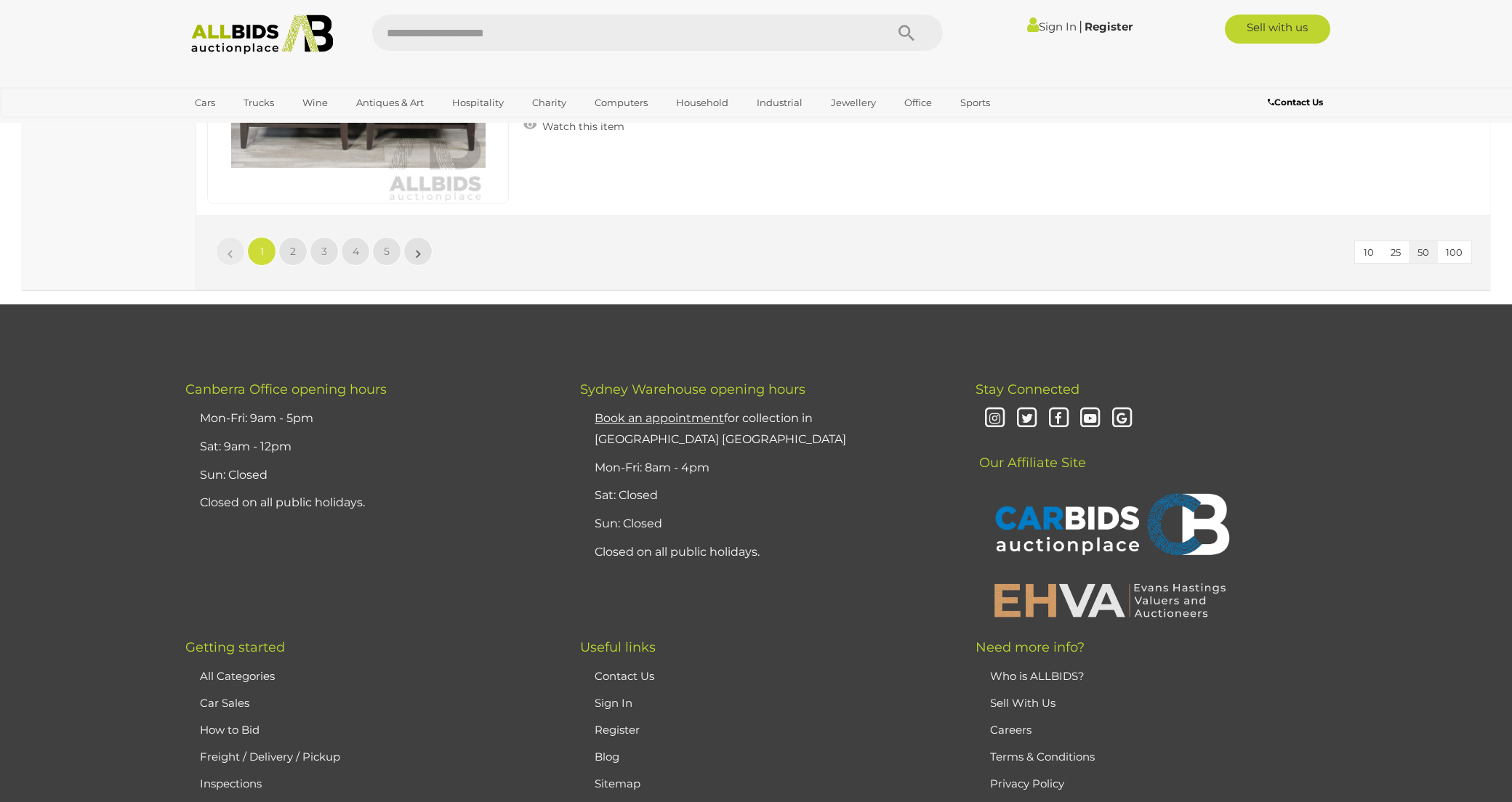
scroll to position [14157, 0]
